Goal: Task Accomplishment & Management: Complete application form

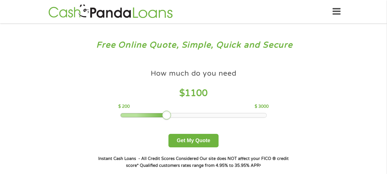
drag, startPoint x: 162, startPoint y: 115, endPoint x: 169, endPoint y: 117, distance: 7.1
click at [169, 117] on div at bounding box center [166, 114] width 9 height 9
drag, startPoint x: 168, startPoint y: 117, endPoint x: 164, endPoint y: 117, distance: 3.7
click at [164, 117] on div at bounding box center [161, 114] width 9 height 9
click at [196, 141] on button "Get My Quote" at bounding box center [193, 140] width 50 height 13
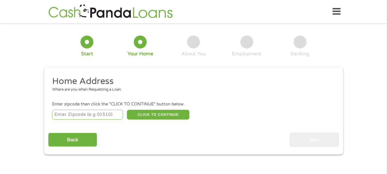
click at [86, 116] on input "number" at bounding box center [87, 115] width 71 height 10
type input "33322"
click at [158, 112] on button "CLICK TO CONTINUE" at bounding box center [158, 115] width 62 height 10
type input "33322"
type input "[GEOGRAPHIC_DATA]"
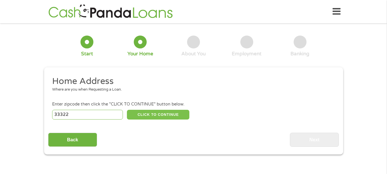
select select "[US_STATE]"
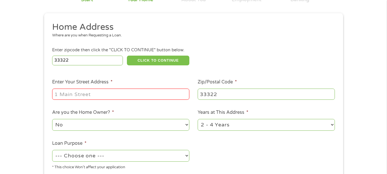
scroll to position [57, 0]
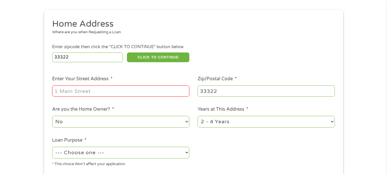
click at [70, 91] on input "Enter Your Street Address *" at bounding box center [120, 90] width 137 height 11
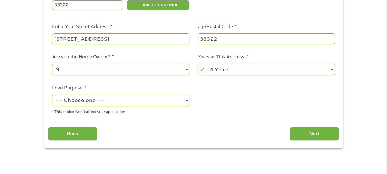
scroll to position [114, 0]
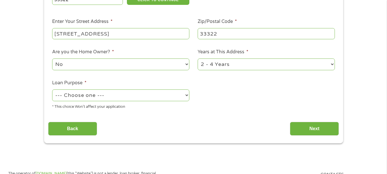
type input "[STREET_ADDRESS]"
click at [331, 63] on select "1 Year or less 1 - 2 Years 2 - 4 Years Over 4 Years" at bounding box center [265, 64] width 137 height 12
click at [184, 95] on select "--- Choose one --- Pay Bills Debt Consolidation Home Improvement Major Purchase…" at bounding box center [120, 95] width 137 height 12
select select "other"
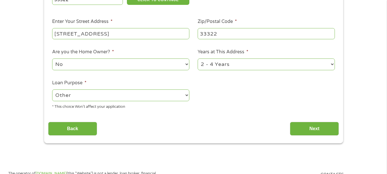
click at [52, 89] on select "--- Choose one --- Pay Bills Debt Consolidation Home Improvement Major Purchase…" at bounding box center [120, 95] width 137 height 12
click at [307, 128] on input "Next" at bounding box center [314, 129] width 49 height 14
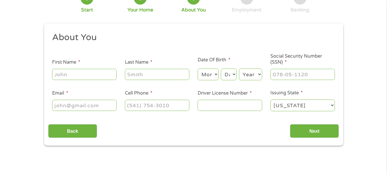
scroll to position [29, 0]
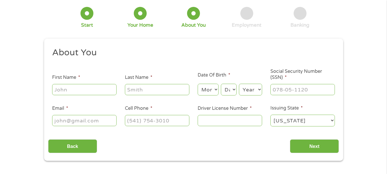
click at [89, 89] on input "First Name *" at bounding box center [84, 89] width 64 height 11
type input "[PERSON_NAME]"
click at [141, 86] on input "Last Name *" at bounding box center [157, 89] width 64 height 11
type input "Stagles"
click at [216, 88] on select "Month 1 2 3 4 5 6 7 8 9 10 11 12" at bounding box center [207, 90] width 21 height 12
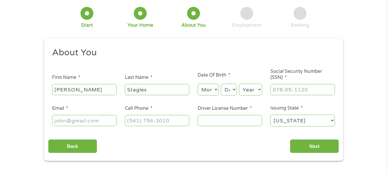
select select "1"
click at [197, 84] on select "Month 1 2 3 4 5 6 7 8 9 10 11 12" at bounding box center [207, 90] width 21 height 12
click at [234, 90] on select "Day 1 2 3 4 5 6 7 8 9 10 11 12 13 14 15 16 17 18 19 20 21 22 23 24 25 26 27 28 …" at bounding box center [228, 90] width 15 height 12
select select "14"
click at [221, 84] on select "Day 1 2 3 4 5 6 7 8 9 10 11 12 13 14 15 16 17 18 19 20 21 22 23 24 25 26 27 28 …" at bounding box center [228, 90] width 15 height 12
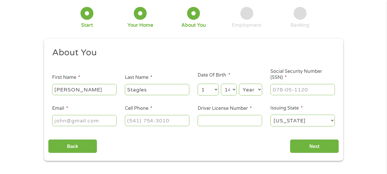
click at [258, 91] on select "Year [DATE] 2006 2005 2004 2003 2002 2001 2000 1999 1998 1997 1996 1995 1994 19…" at bounding box center [250, 90] width 23 height 12
select select "1953"
click at [239, 84] on select "Year [DATE] 2006 2005 2004 2003 2002 2001 2000 1999 1998 1997 1996 1995 1994 19…" at bounding box center [250, 90] width 23 height 12
click at [298, 87] on input "___-__-____" at bounding box center [302, 89] width 64 height 11
type input "297-50-6194"
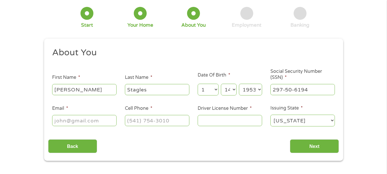
click at [78, 121] on input "Email *" at bounding box center [84, 120] width 64 height 11
type input "[EMAIL_ADDRESS][DOMAIN_NAME]"
click at [153, 120] on input "(___) ___-____" at bounding box center [157, 120] width 64 height 11
type input "[PHONE_NUMBER]"
click at [231, 123] on input "Driver License Number *" at bounding box center [229, 120] width 64 height 11
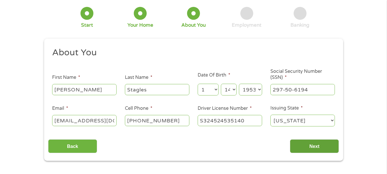
type input "S324524535140"
click at [316, 147] on input "Next" at bounding box center [314, 146] width 49 height 14
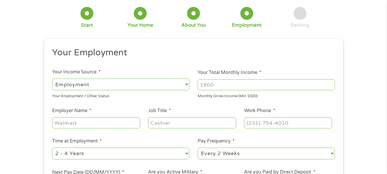
scroll to position [0, 0]
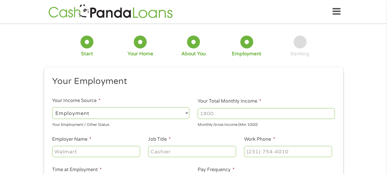
click at [185, 113] on select "--- Choose one --- Employment [DEMOGRAPHIC_DATA] Benefits" at bounding box center [120, 113] width 137 height 12
select select "benefits"
click at [52, 107] on select "--- Choose one --- Employment [DEMOGRAPHIC_DATA] Benefits" at bounding box center [120, 113] width 137 height 12
type input "Other"
type input "[PHONE_NUMBER]"
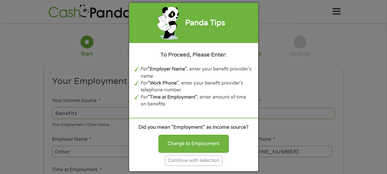
click at [189, 163] on div "Continue with selection" at bounding box center [193, 160] width 57 height 11
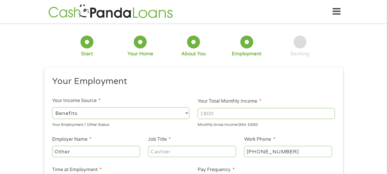
click at [224, 112] on input "Your Total Monthly Income *" at bounding box center [265, 113] width 137 height 11
type input "4100"
click at [94, 153] on input "Other" at bounding box center [96, 151] width 88 height 11
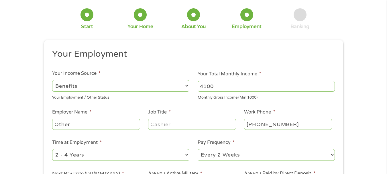
scroll to position [57, 0]
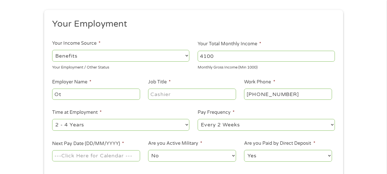
type input "O"
type input "Social Security Administration"
click at [163, 94] on input "Job Title *" at bounding box center [192, 93] width 88 height 11
type input "Retired"
click at [293, 92] on input "[PHONE_NUMBER]" at bounding box center [288, 93] width 88 height 11
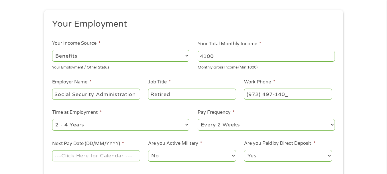
type input "[PHONE_NUMBER]"
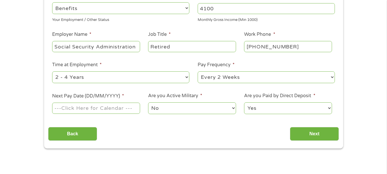
scroll to position [114, 0]
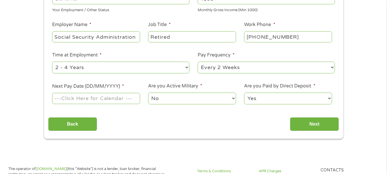
click at [186, 66] on select "--- Choose one --- 1 Year or less 1 - 2 Years 2 - 4 Years Over 4 Years" at bounding box center [120, 68] width 137 height 12
select select "60months"
click at [52, 62] on select "--- Choose one --- 1 Year or less 1 - 2 Years 2 - 4 Years Over 4 Years" at bounding box center [120, 68] width 137 height 12
click at [331, 67] on select "--- Choose one --- Every 2 Weeks Every Week Monthly Semi-Monthly" at bounding box center [265, 68] width 137 height 12
select select "monthly"
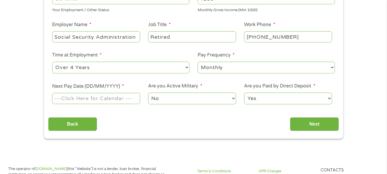
click at [197, 62] on select "--- Choose one --- Every 2 Weeks Every Week Monthly Semi-Monthly" at bounding box center [265, 68] width 137 height 12
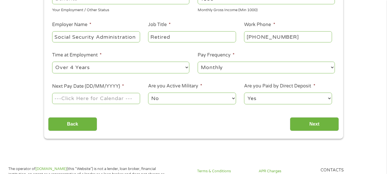
click at [107, 97] on input "Next Pay Date (DD/MM/YYYY) *" at bounding box center [96, 98] width 88 height 11
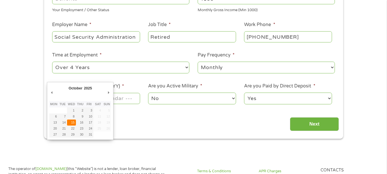
type input "[DATE]"
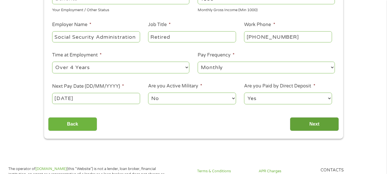
click at [320, 125] on input "Next" at bounding box center [314, 124] width 49 height 14
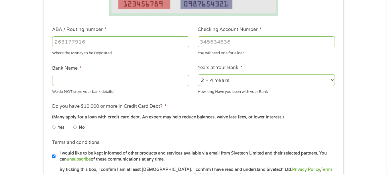
scroll to position [172, 0]
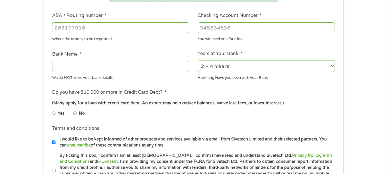
click at [75, 113] on input "No" at bounding box center [74, 112] width 3 height 9
radio input "true"
click at [70, 66] on input "Bank Name *" at bounding box center [120, 66] width 137 height 11
type input "ESL Federal Credit Union"
click at [332, 68] on select "2 - 4 Years 6 - 12 Months 1 - 2 Years Over 4 Years" at bounding box center [265, 66] width 137 height 12
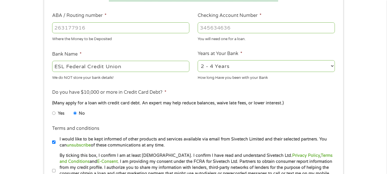
select select "60months"
click at [197, 60] on select "2 - 4 Years 6 - 12 Months 1 - 2 Years Over 4 Years" at bounding box center [265, 66] width 137 height 12
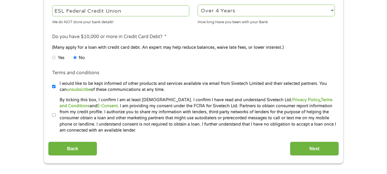
scroll to position [229, 0]
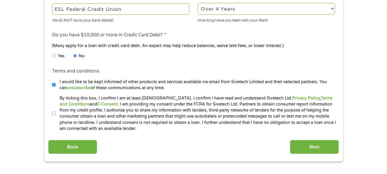
click at [54, 85] on input "I would like to be kept informed of other products and services available via e…" at bounding box center [53, 84] width 3 height 9
checkbox input "false"
click at [317, 146] on input "Next" at bounding box center [314, 147] width 49 height 14
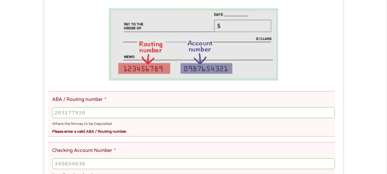
scroll to position [114, 0]
click at [63, 112] on input "ABA / Routing number *" at bounding box center [193, 112] width 282 height 11
type input "222371863"
type input "ESL FEDERAL CREDIT UNION"
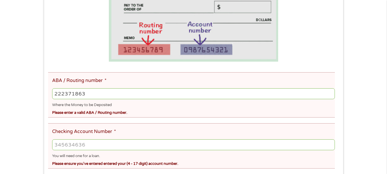
scroll to position [143, 0]
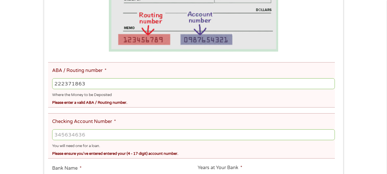
type input "222371863"
click at [84, 134] on input "Checking Account Number *" at bounding box center [193, 134] width 282 height 11
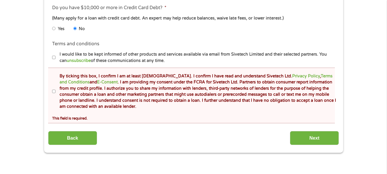
scroll to position [343, 0]
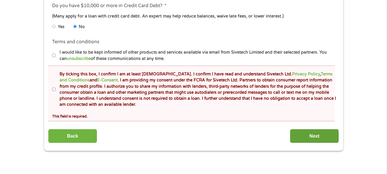
type input "1388386219"
click at [314, 138] on input "Next" at bounding box center [314, 136] width 49 height 14
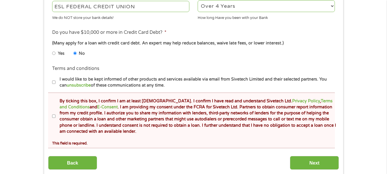
scroll to position [258, 0]
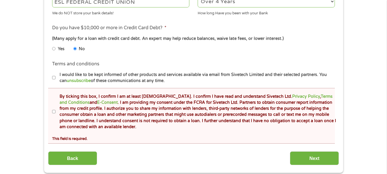
click at [54, 110] on input "By ticking this box, I confirm I am at least [DEMOGRAPHIC_DATA]. I confirm I ha…" at bounding box center [53, 111] width 3 height 9
checkbox input "true"
click at [320, 157] on input "Next" at bounding box center [314, 158] width 49 height 14
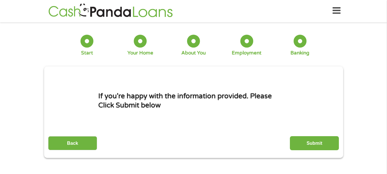
scroll to position [0, 0]
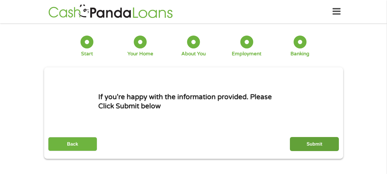
click at [321, 145] on input "Submit" at bounding box center [314, 144] width 49 height 14
